Goal: Transaction & Acquisition: Purchase product/service

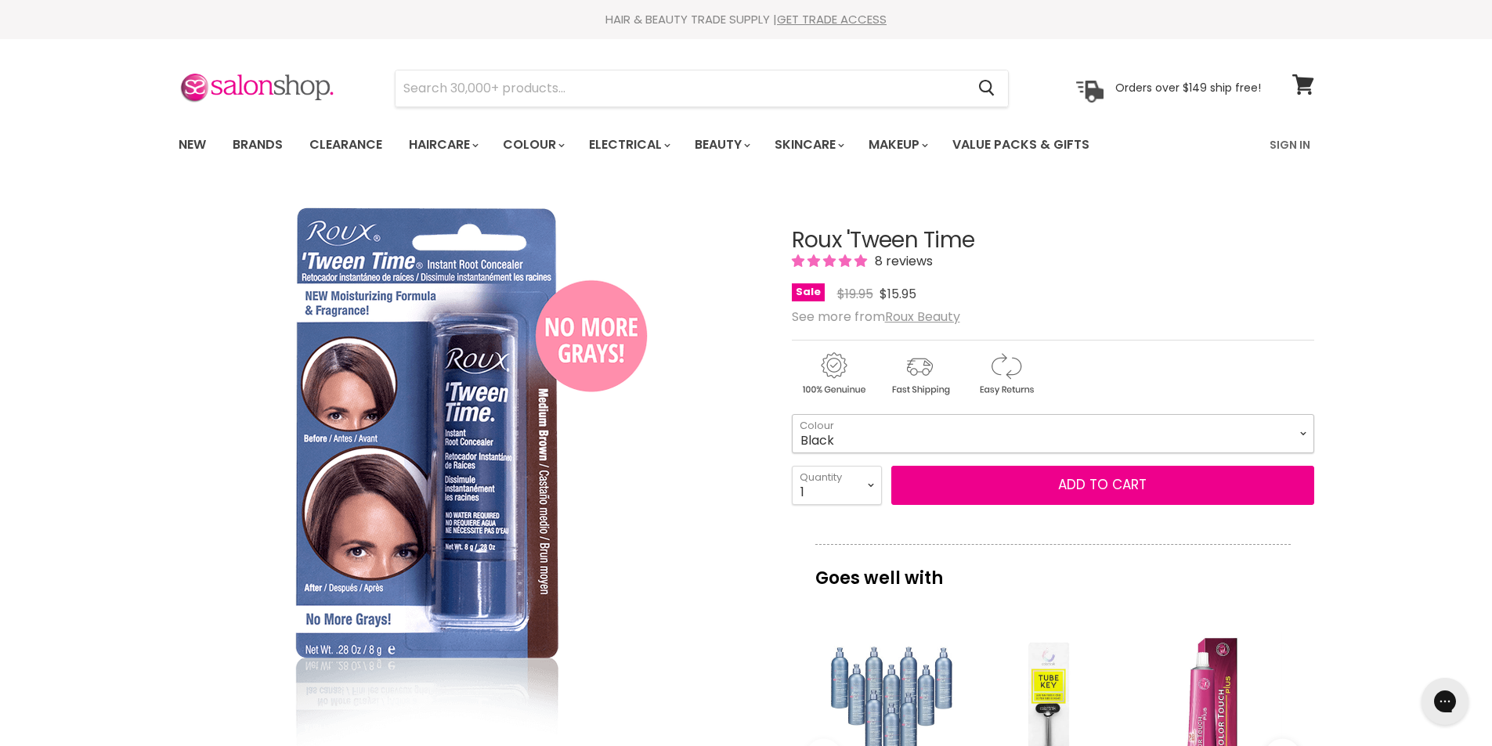
click at [1303, 431] on select "Black" at bounding box center [1053, 433] width 522 height 39
click at [1301, 430] on select "Black" at bounding box center [1053, 433] width 522 height 39
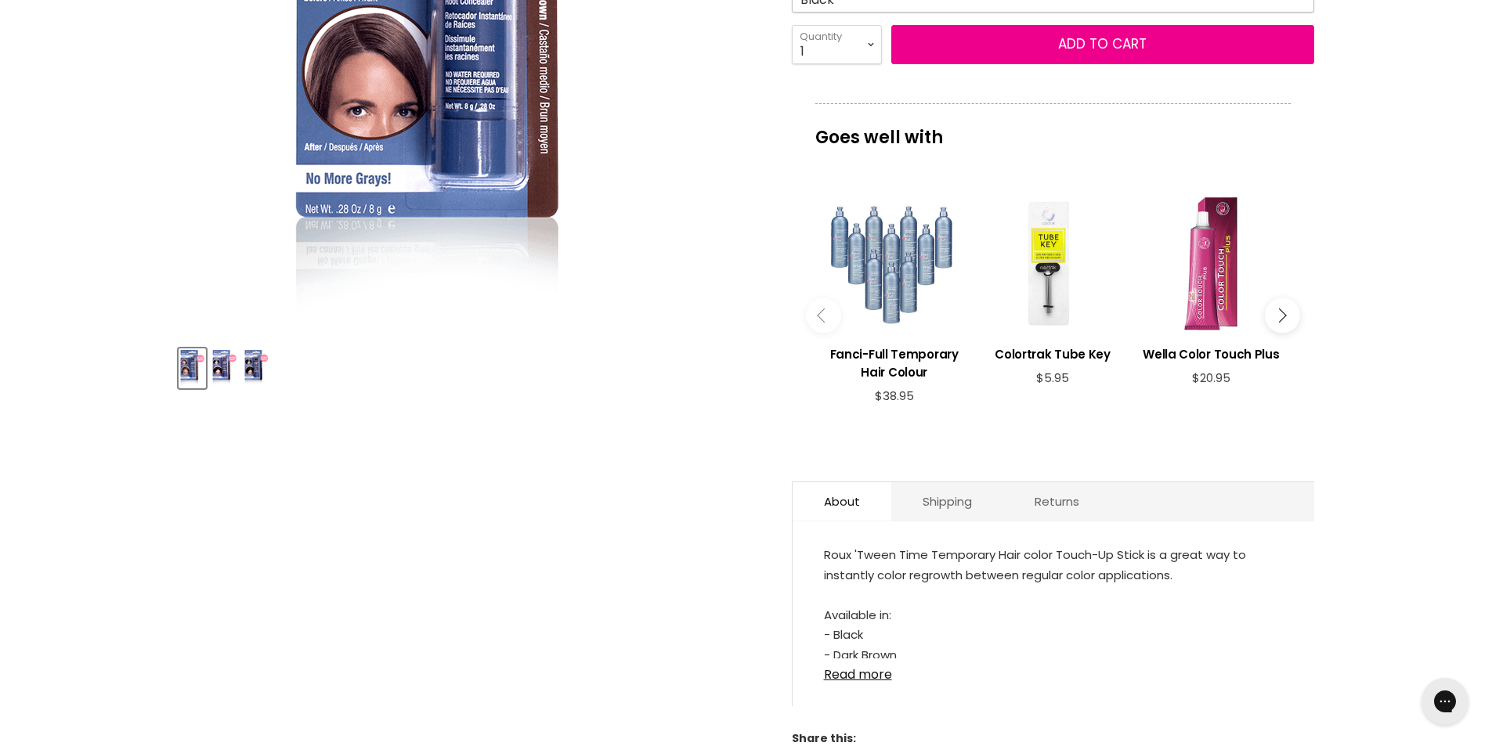
scroll to position [626, 0]
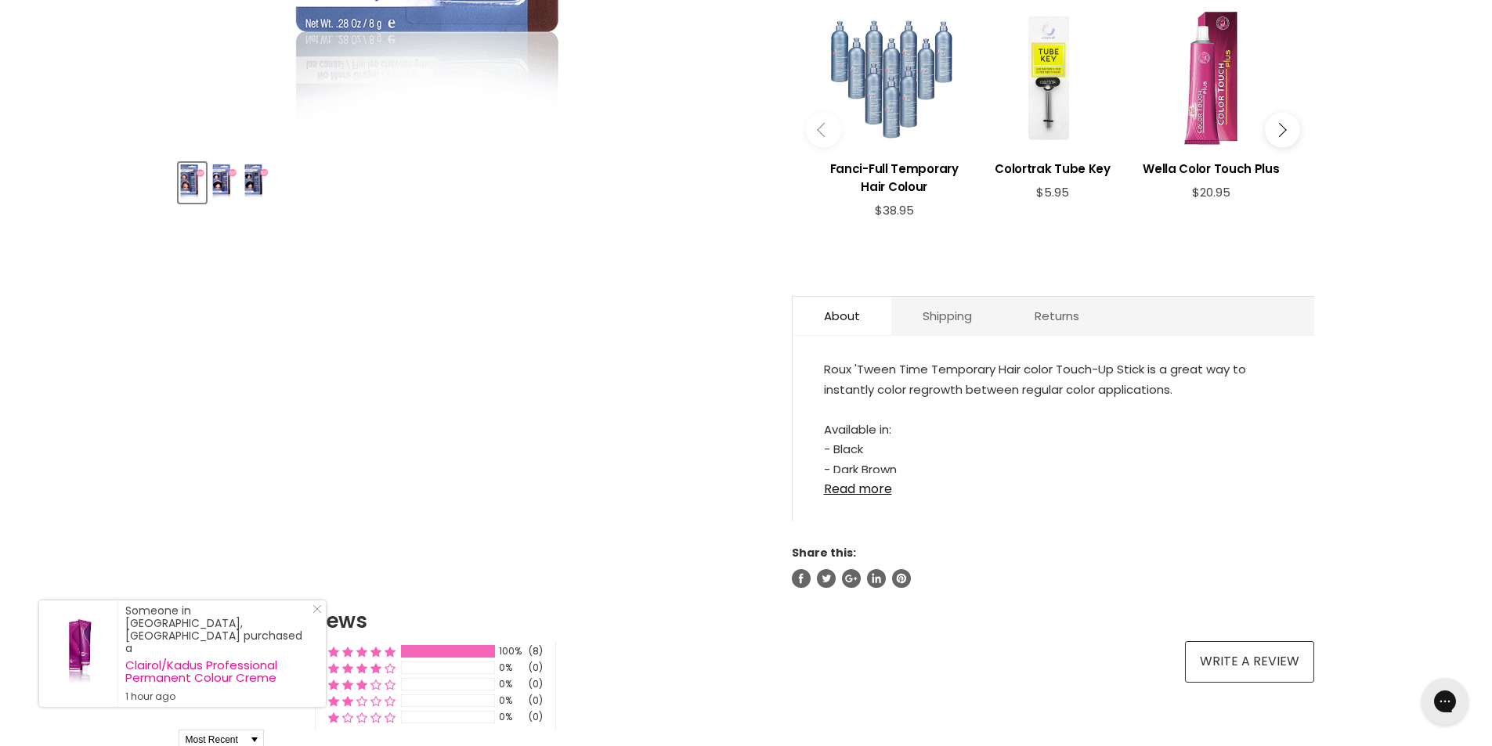
click at [189, 179] on img "Product thumbnails" at bounding box center [192, 182] width 24 height 37
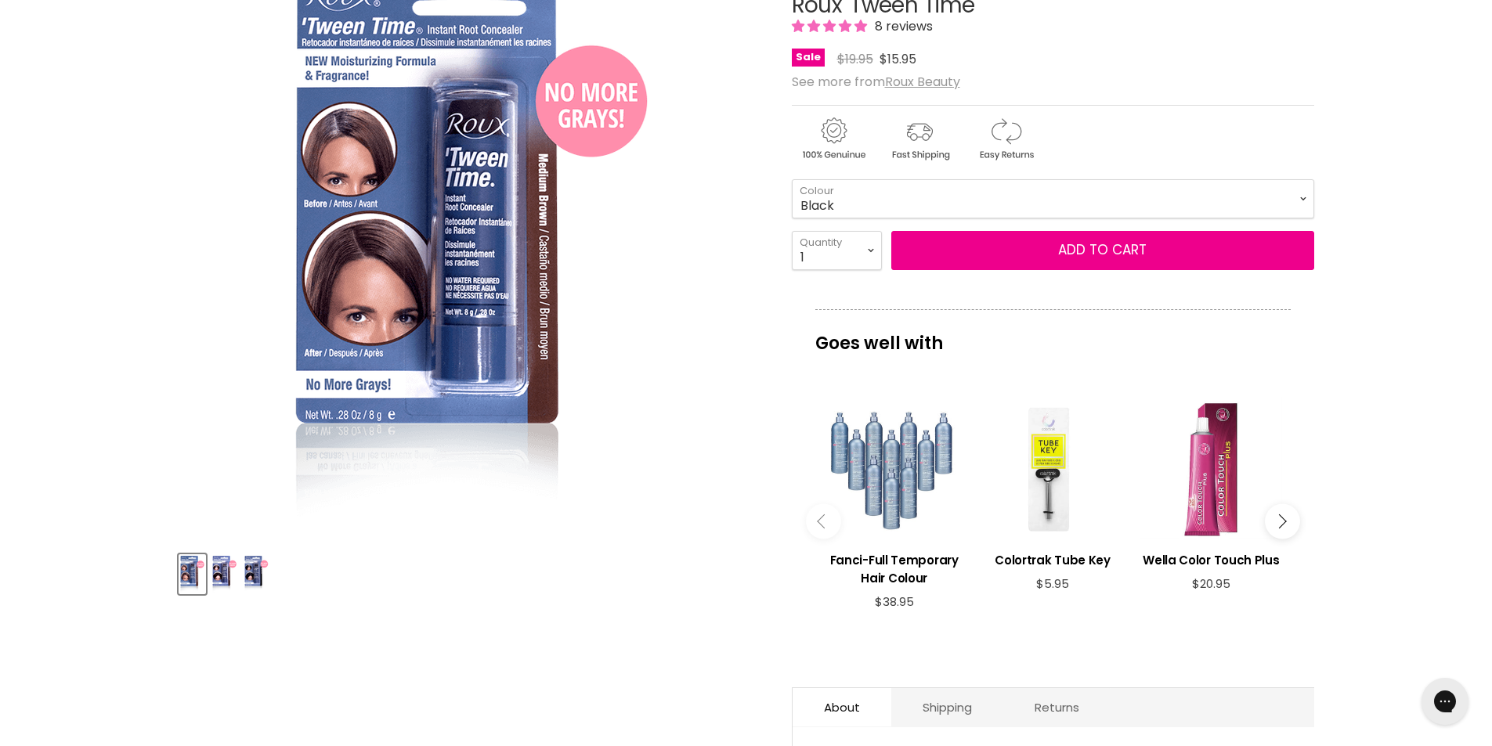
scroll to position [0, 0]
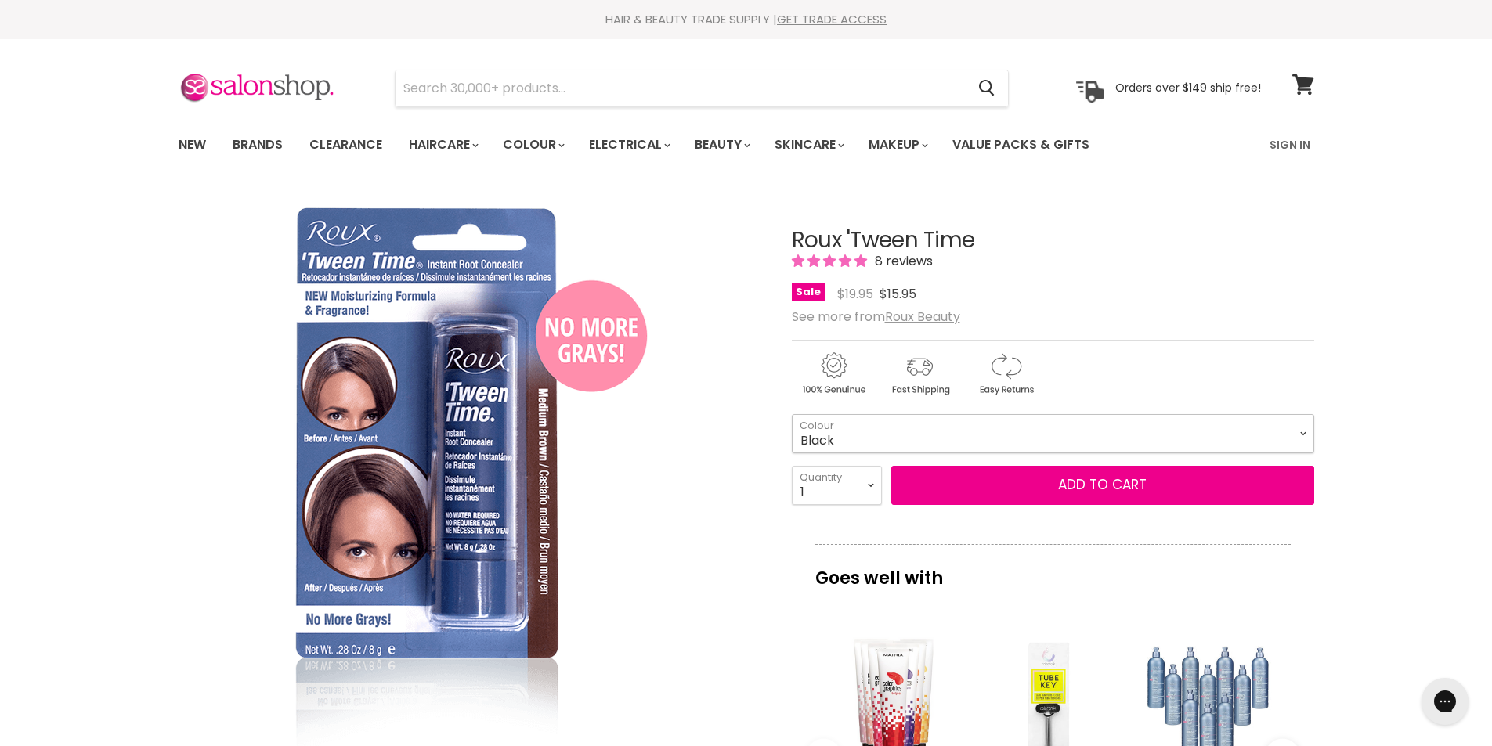
click at [1301, 432] on select "Black" at bounding box center [1053, 433] width 522 height 39
click at [642, 88] on input "Search" at bounding box center [680, 88] width 571 height 36
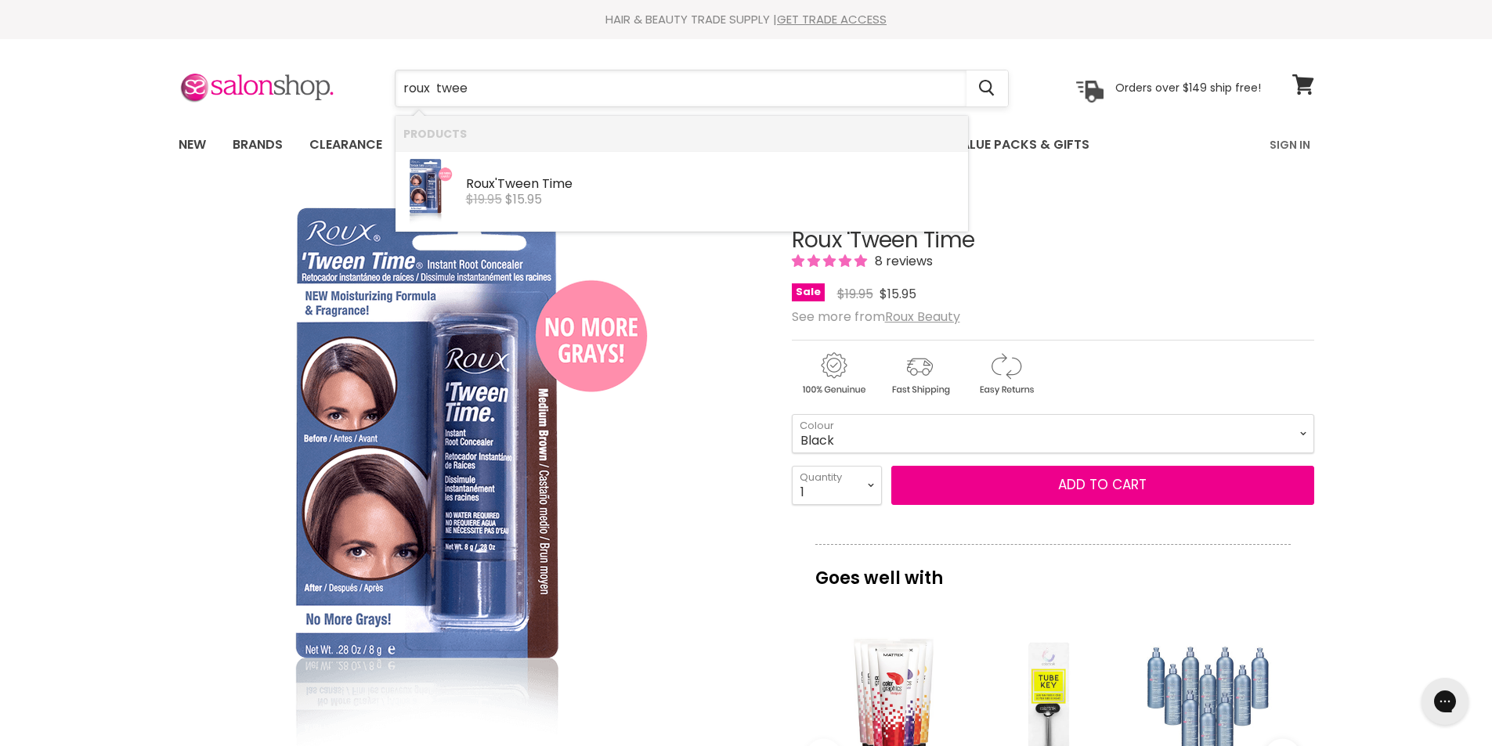
type input "roux tween"
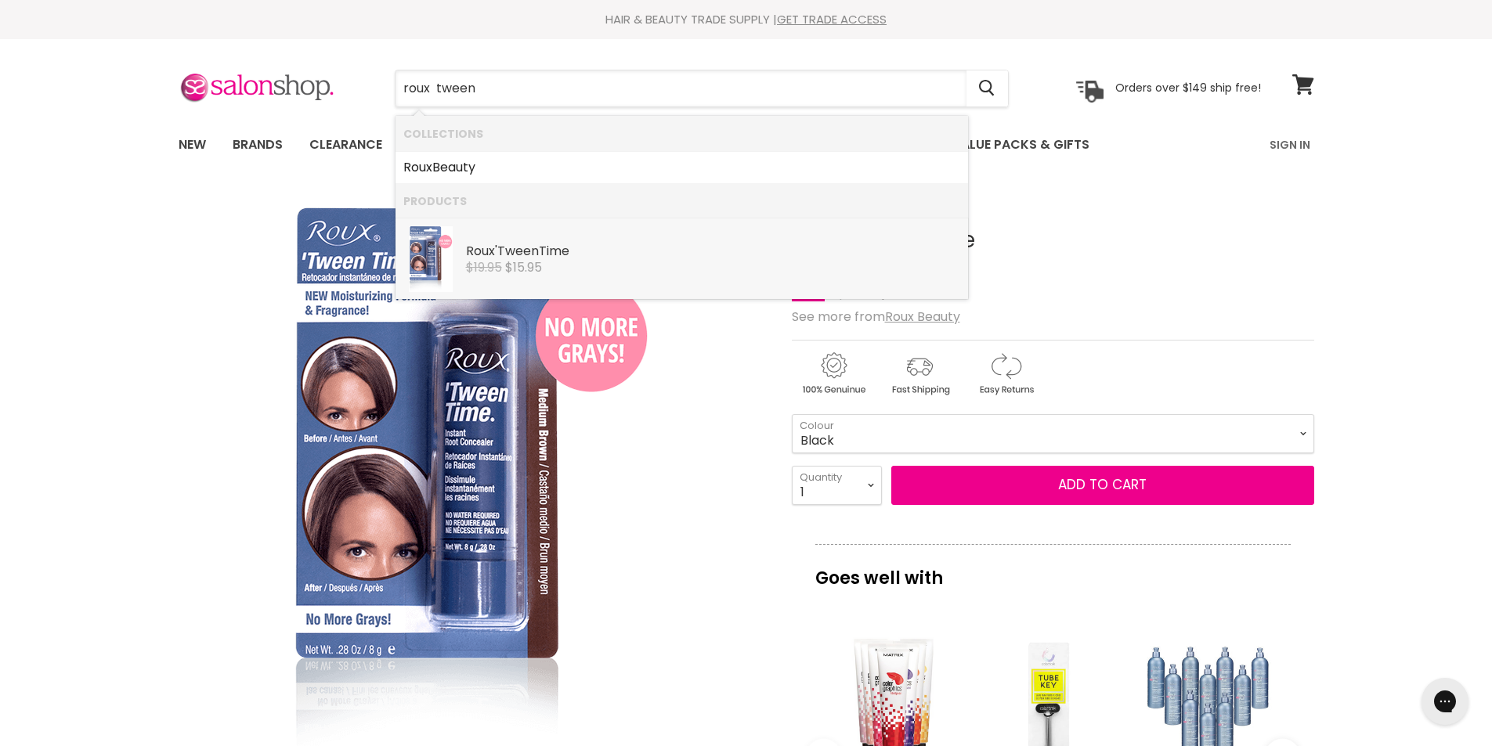
click at [531, 247] on b "Tween" at bounding box center [518, 251] width 42 height 18
